Goal: Task Accomplishment & Management: Complete application form

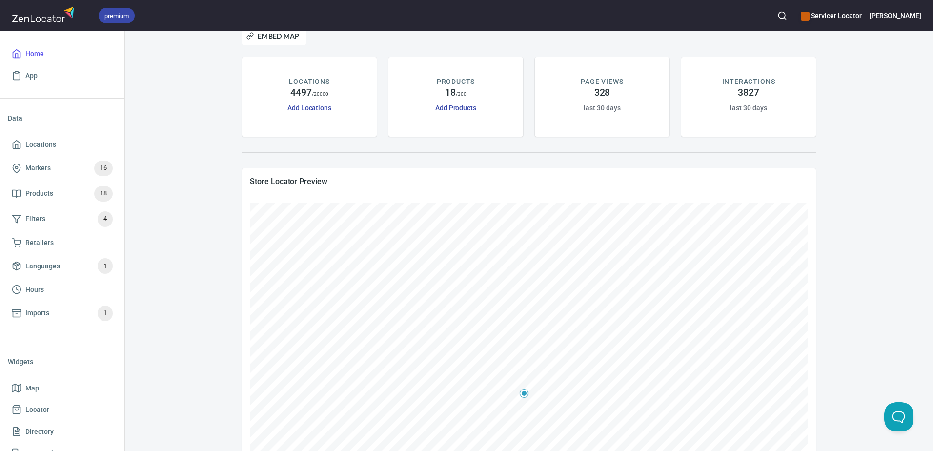
scroll to position [98, 0]
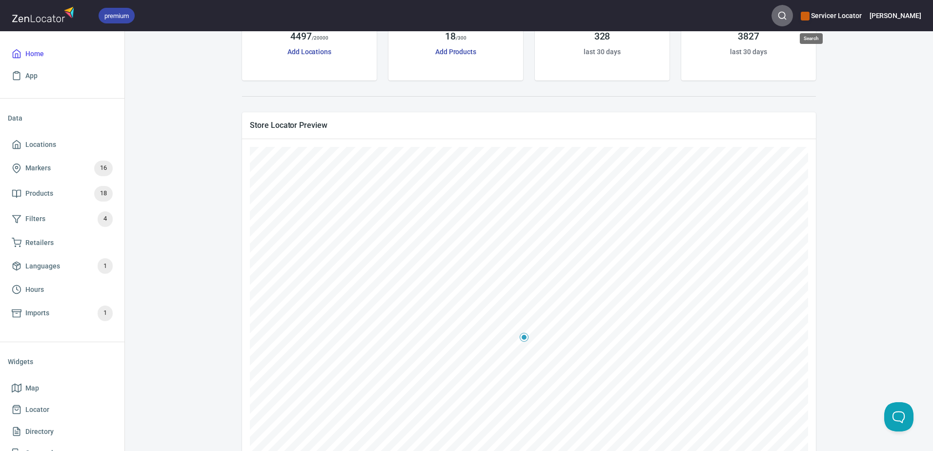
click at [787, 16] on icon "button" at bounding box center [782, 16] width 10 height 10
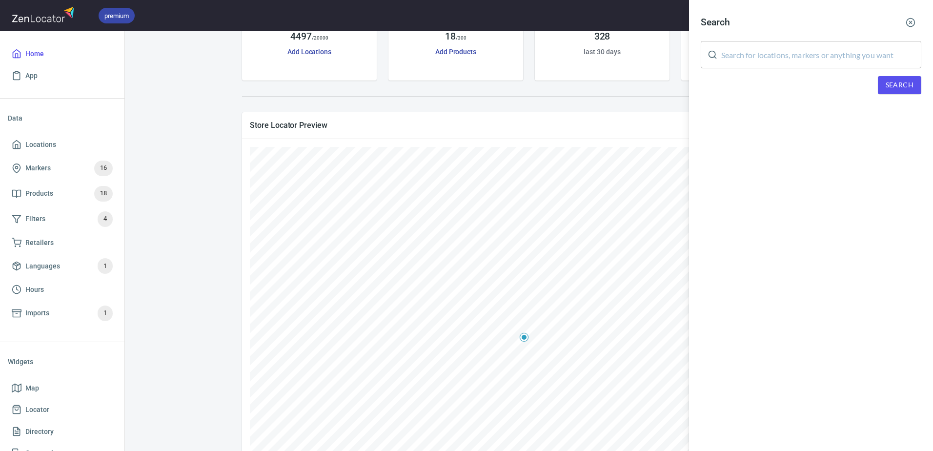
click at [753, 57] on input "text" at bounding box center [821, 54] width 200 height 27
type input "[PERSON_NAME] Appliance"
click at [918, 83] on button "Search" at bounding box center [899, 85] width 43 height 18
drag, startPoint x: 907, startPoint y: 18, endPoint x: 913, endPoint y: 33, distance: 16.2
click at [907, 18] on icon "button" at bounding box center [910, 23] width 10 height 10
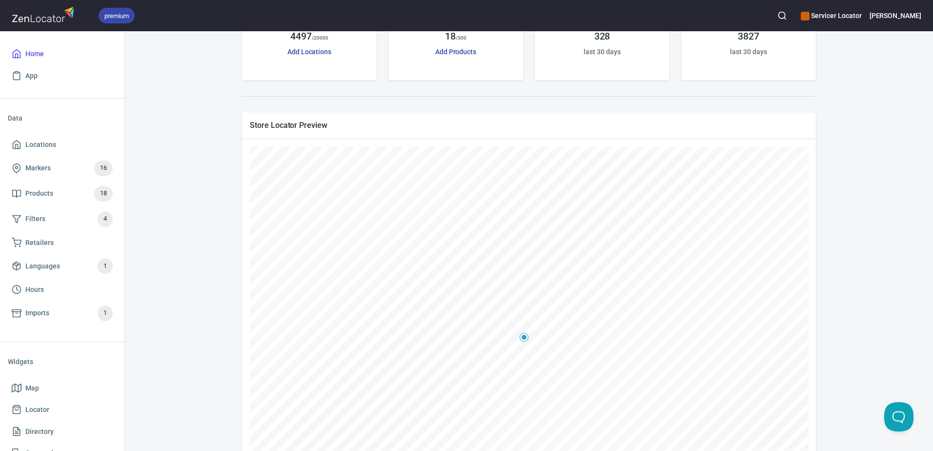
scroll to position [0, 0]
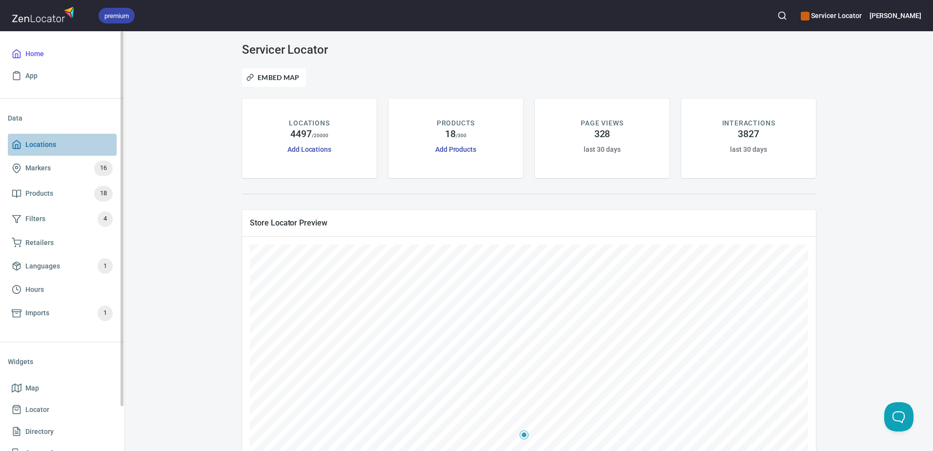
click at [42, 146] on span "Locations" at bounding box center [40, 145] width 31 height 12
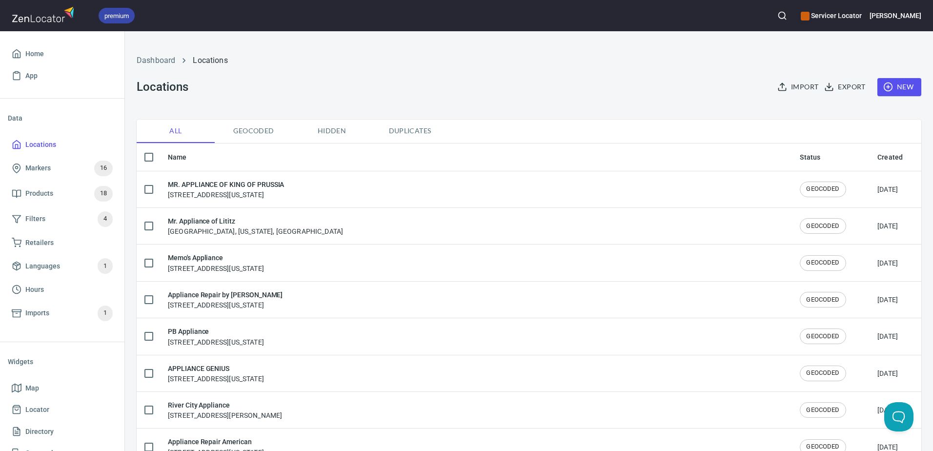
checkbox input "false"
click at [881, 80] on button "New" at bounding box center [899, 87] width 44 height 18
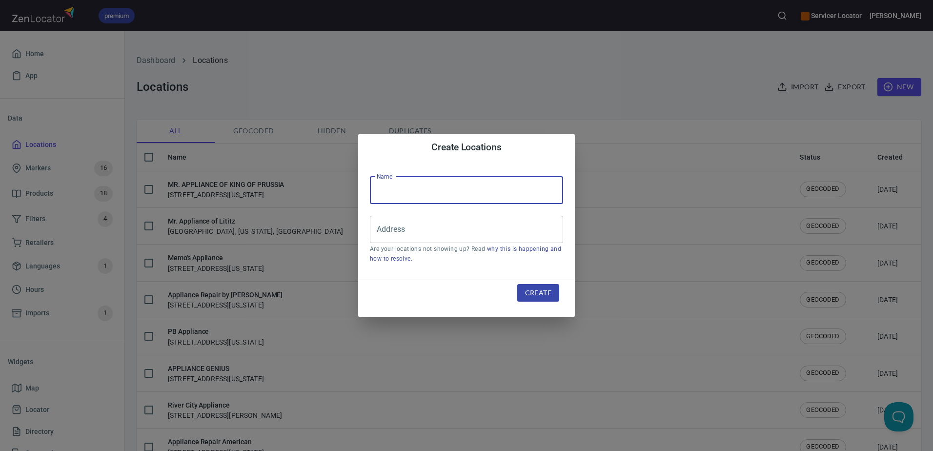
click at [437, 188] on input "text" at bounding box center [466, 190] width 193 height 27
type input "b"
type input "[PERSON_NAME] Appliance Repair"
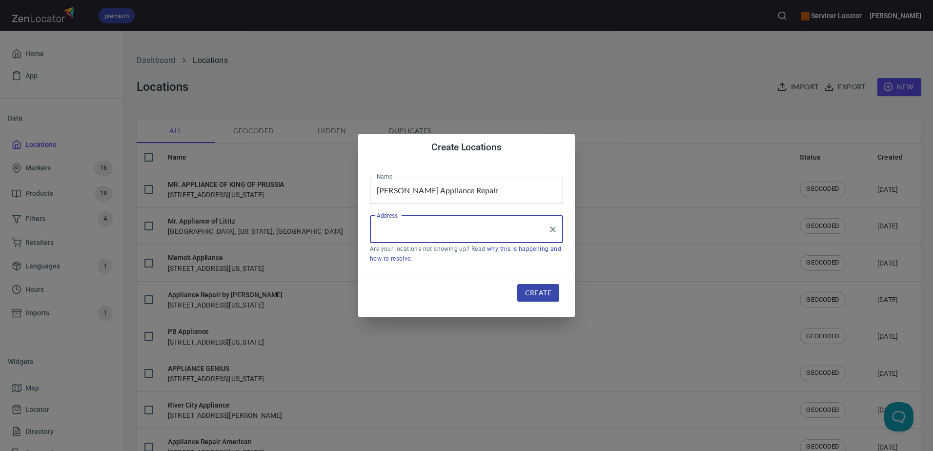
click at [421, 224] on input "Address" at bounding box center [459, 229] width 170 height 19
click at [485, 232] on input "Address" at bounding box center [459, 229] width 170 height 19
paste input "[STREET_ADDRESS][PERSON_NAME]"
type input "[STREET_ADDRESS][PERSON_NAME]"
click at [535, 290] on span "Create" at bounding box center [538, 293] width 26 height 12
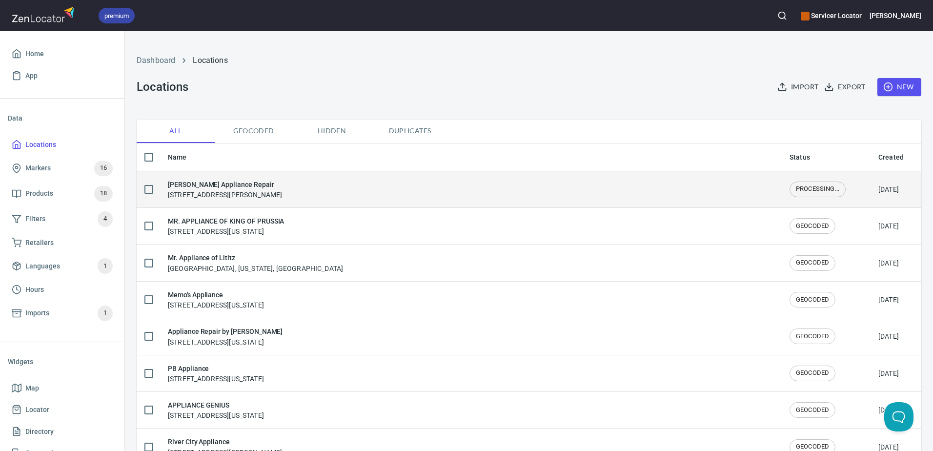
click at [391, 184] on div "[PERSON_NAME] Appliance Repair [STREET_ADDRESS][PERSON_NAME]" at bounding box center [471, 189] width 606 height 20
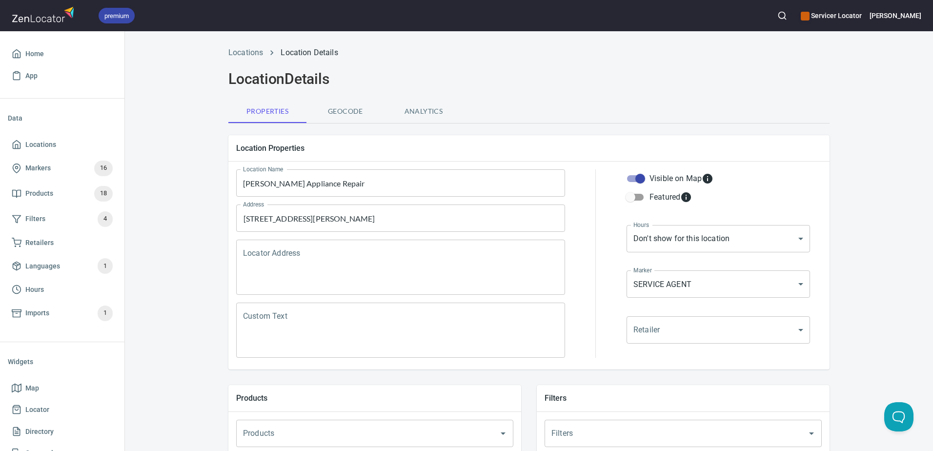
click at [367, 254] on textarea "Locator Address" at bounding box center [400, 267] width 315 height 37
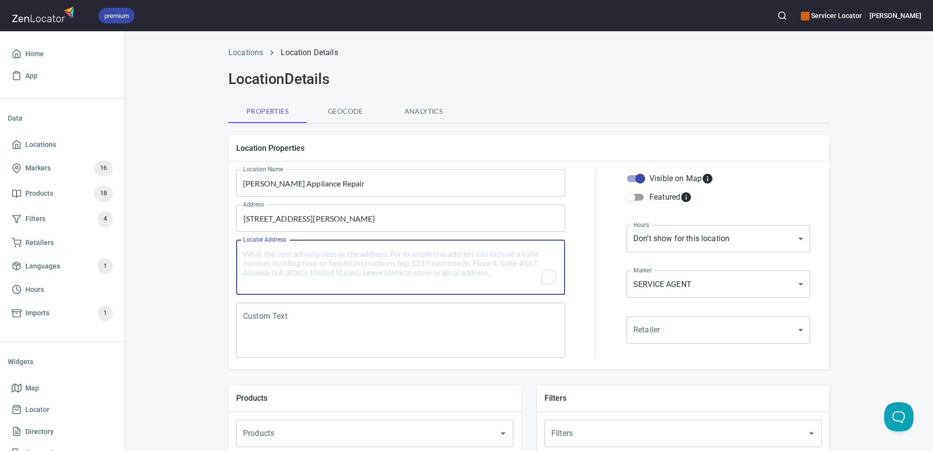
paste textarea "[STREET_ADDRESS][PERSON_NAME]"
drag, startPoint x: 417, startPoint y: 262, endPoint x: 433, endPoint y: 289, distance: 31.1
click at [417, 262] on textarea "[STREET_ADDRESS][PERSON_NAME]" at bounding box center [400, 267] width 315 height 37
type textarea "[STREET_ADDRESS][PERSON_NAME]"
click at [578, 314] on div at bounding box center [596, 263] width 50 height 200
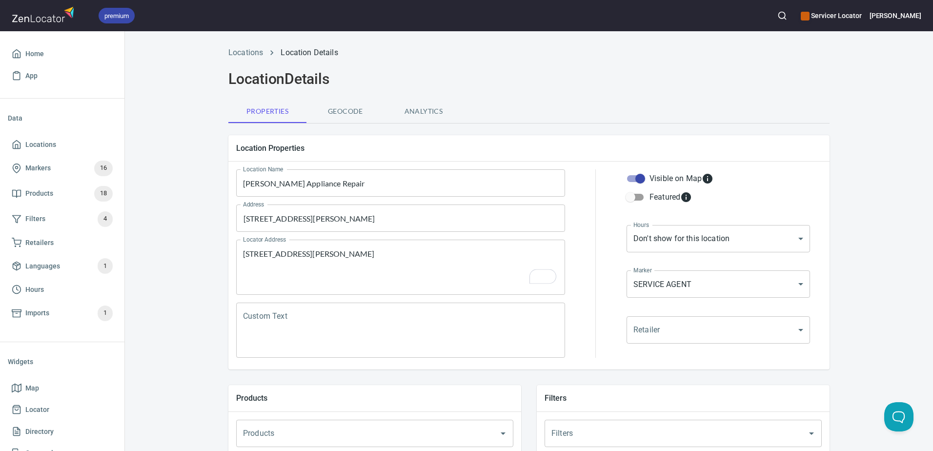
scroll to position [98, 0]
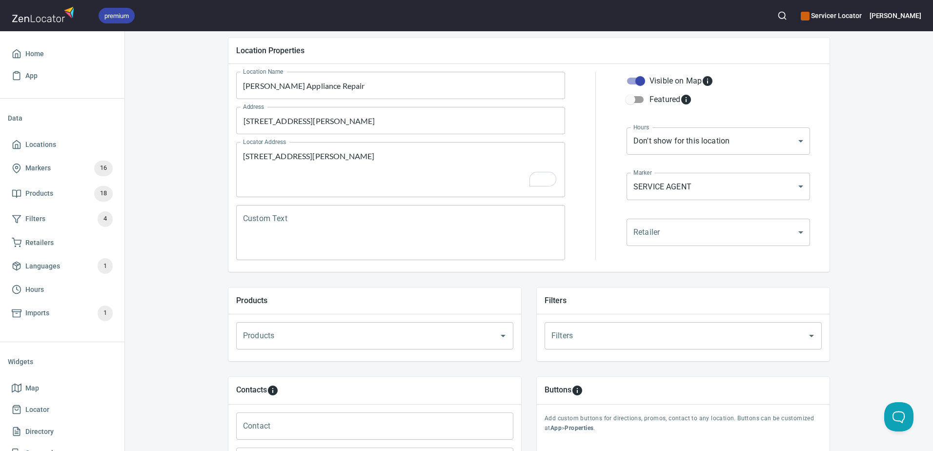
click at [346, 250] on textarea "Custom Text" at bounding box center [400, 232] width 315 height 37
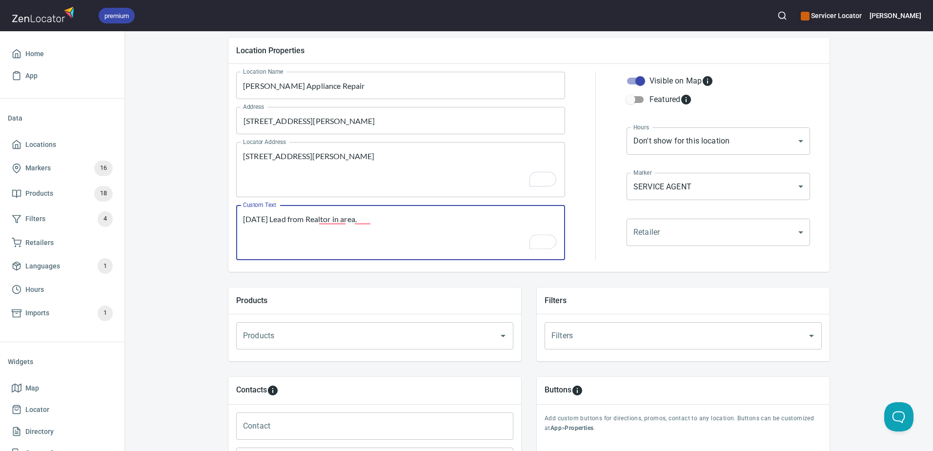
click at [333, 223] on textarea "[DATE] Lead from Realtor in area." at bounding box center [400, 232] width 315 height 37
click at [363, 220] on textarea "[DATE] Lead from a Realtor in area." at bounding box center [400, 232] width 315 height 37
click at [405, 217] on textarea "[DATE] Lead from a Realtor in the area." at bounding box center [400, 232] width 315 height 37
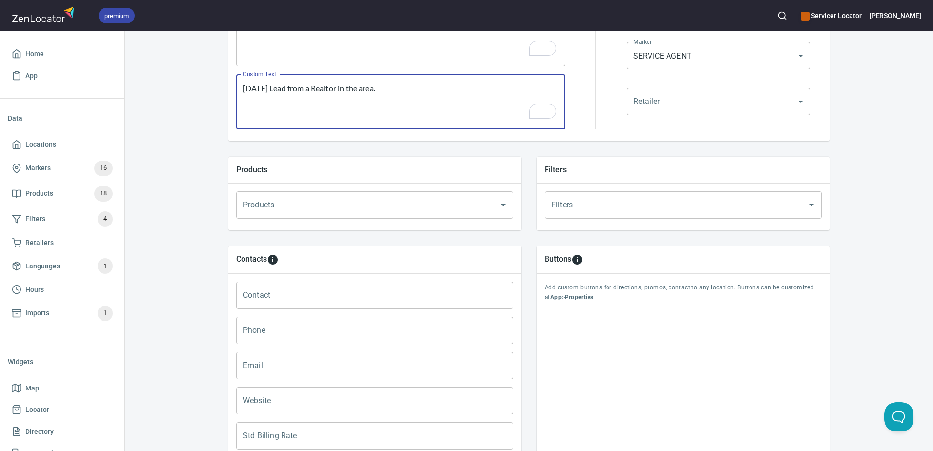
scroll to position [244, 0]
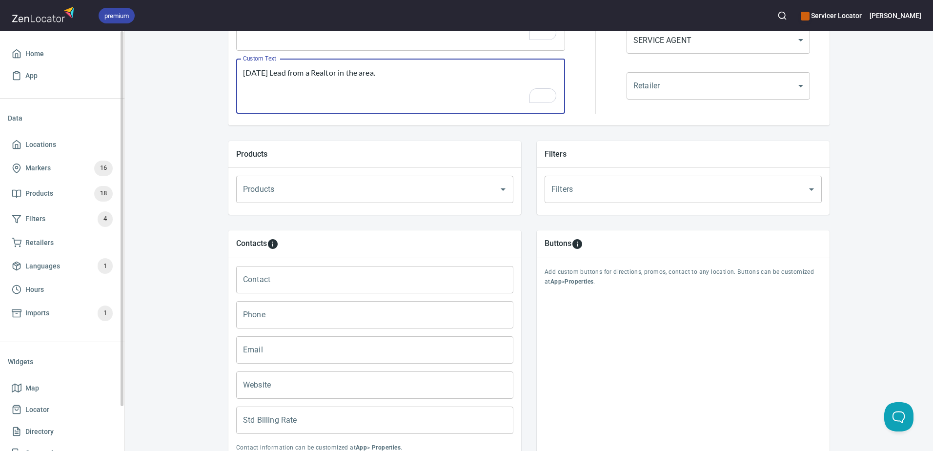
type textarea "[DATE] Lead from a Realtor in the area."
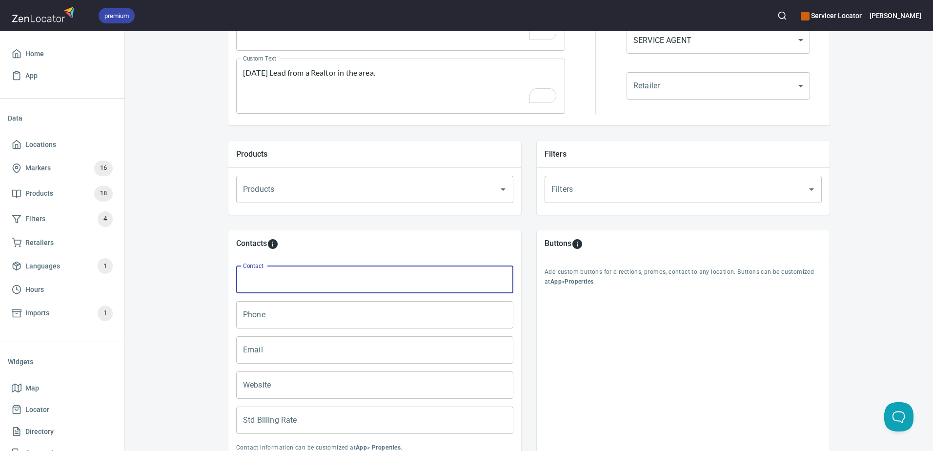
click at [292, 276] on input "Contact" at bounding box center [374, 279] width 277 height 27
paste input "[PHONE_NUMBER]"
type input "[PHONE_NUMBER]"
click at [323, 358] on input "Email" at bounding box center [374, 349] width 277 height 27
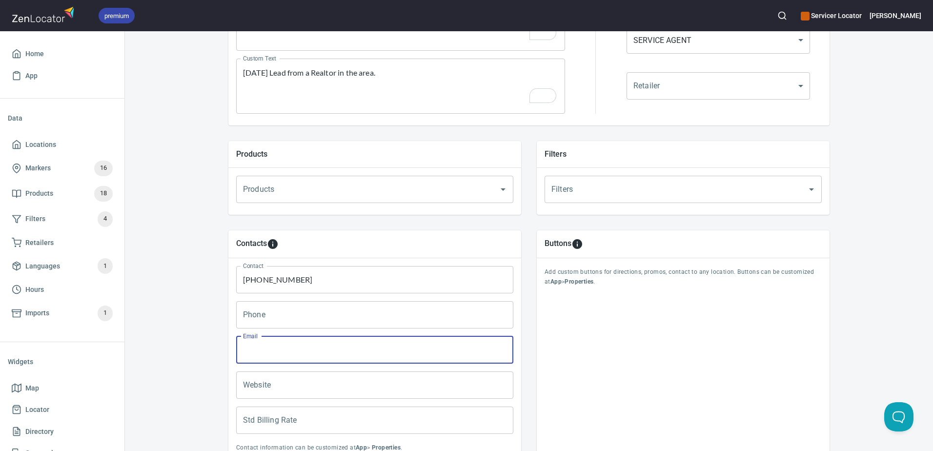
paste input "[EMAIL_ADDRESS][DOMAIN_NAME]"
type input "[EMAIL_ADDRESS][DOMAIN_NAME]"
click at [667, 372] on div "Buttons Add custom buttons for directions, promos, contact to any location. But…" at bounding box center [683, 347] width 293 height 234
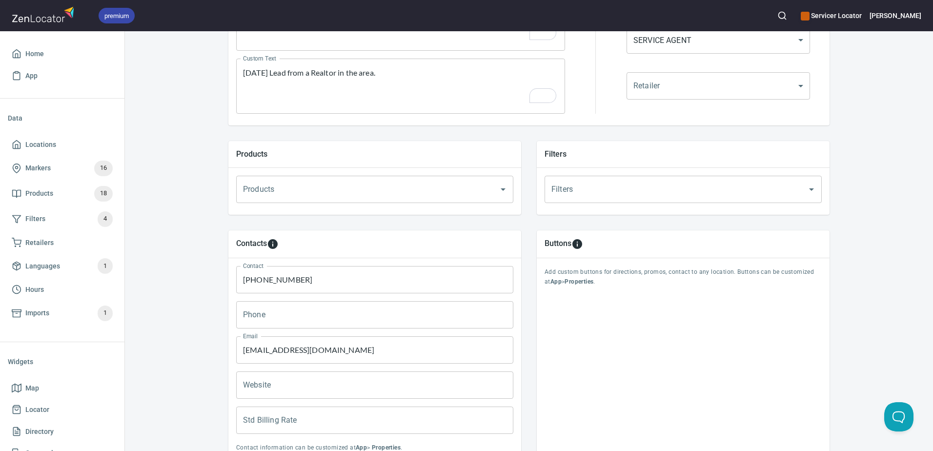
click at [673, 432] on div "Buttons Add custom buttons for directions, promos, contact to any location. But…" at bounding box center [683, 347] width 293 height 234
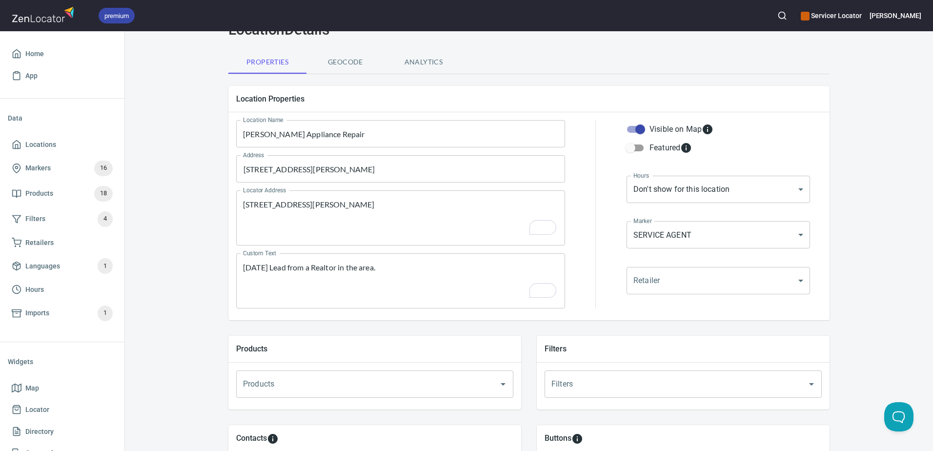
scroll to position [49, 0]
click at [411, 270] on textarea "[DATE] Lead from a Realtor in the area." at bounding box center [400, 281] width 315 height 37
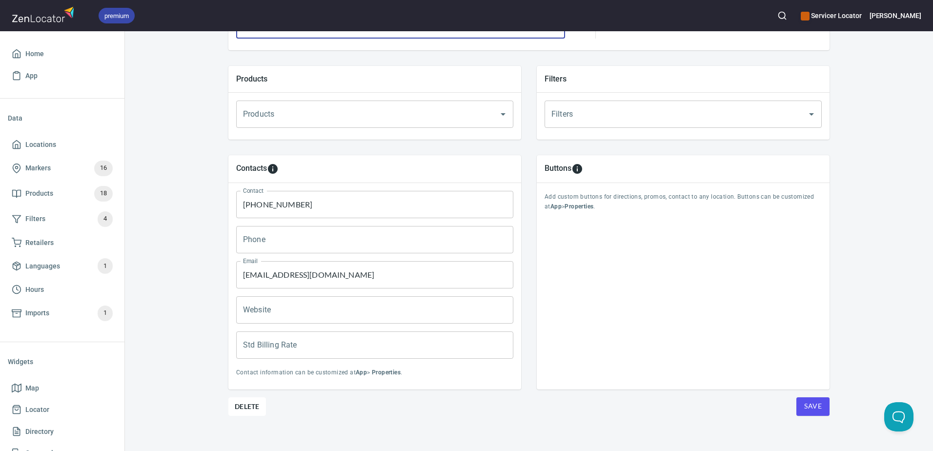
scroll to position [327, 0]
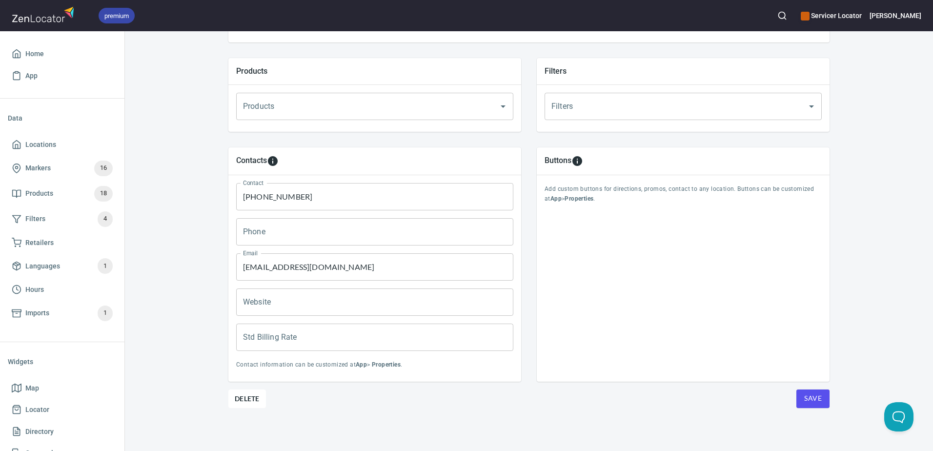
type textarea "[DATE] Lead from a Realtor in the area. Does not work on [PERSON_NAME]"
click at [811, 397] on span "Save" at bounding box center [813, 398] width 18 height 12
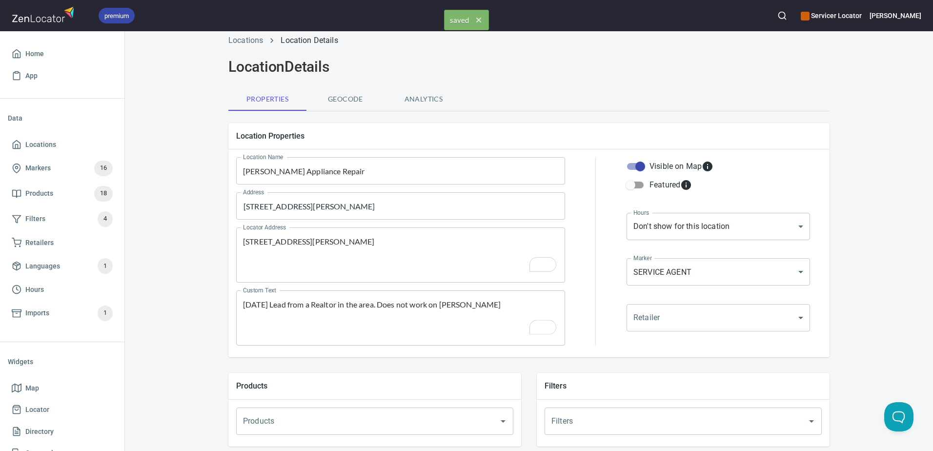
scroll to position [0, 0]
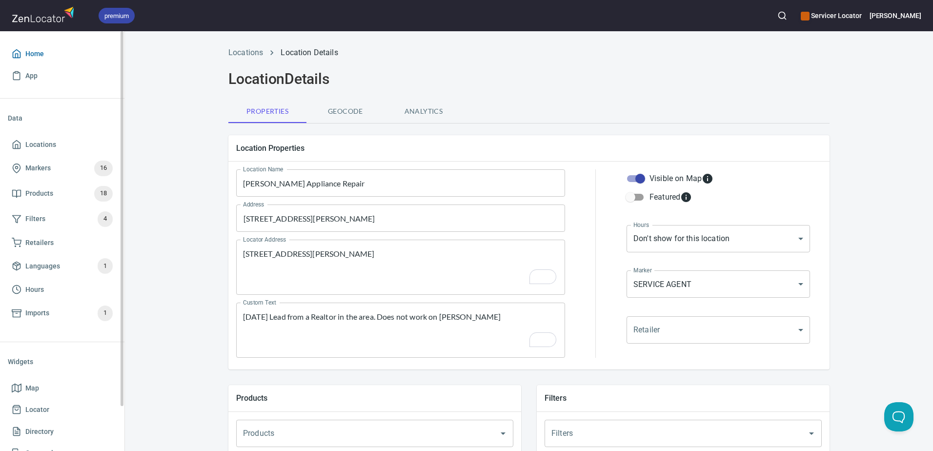
click at [26, 52] on span "Home" at bounding box center [34, 54] width 19 height 12
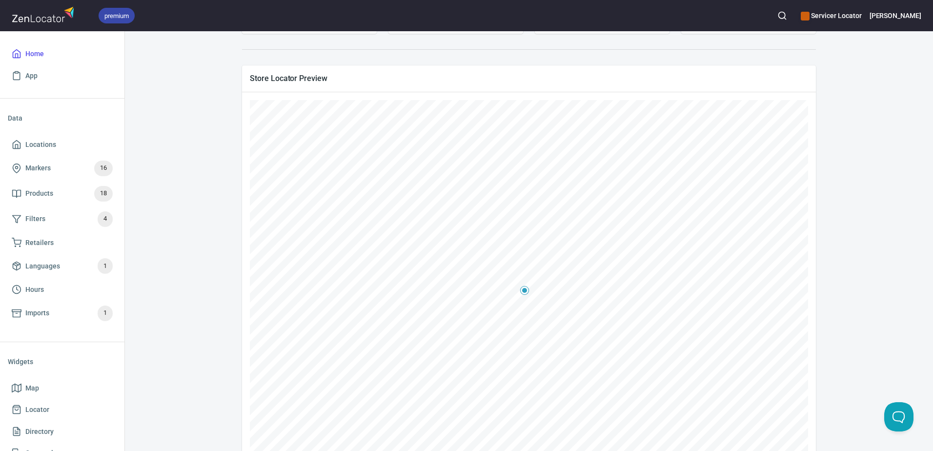
scroll to position [146, 0]
click at [170, 158] on div "Servicer Locator Embed Map LOCATIONS 4498 / 20000 Add Locations PRODUCTS 18 / 3…" at bounding box center [529, 199] width 785 height 604
